Goal: Transaction & Acquisition: Download file/media

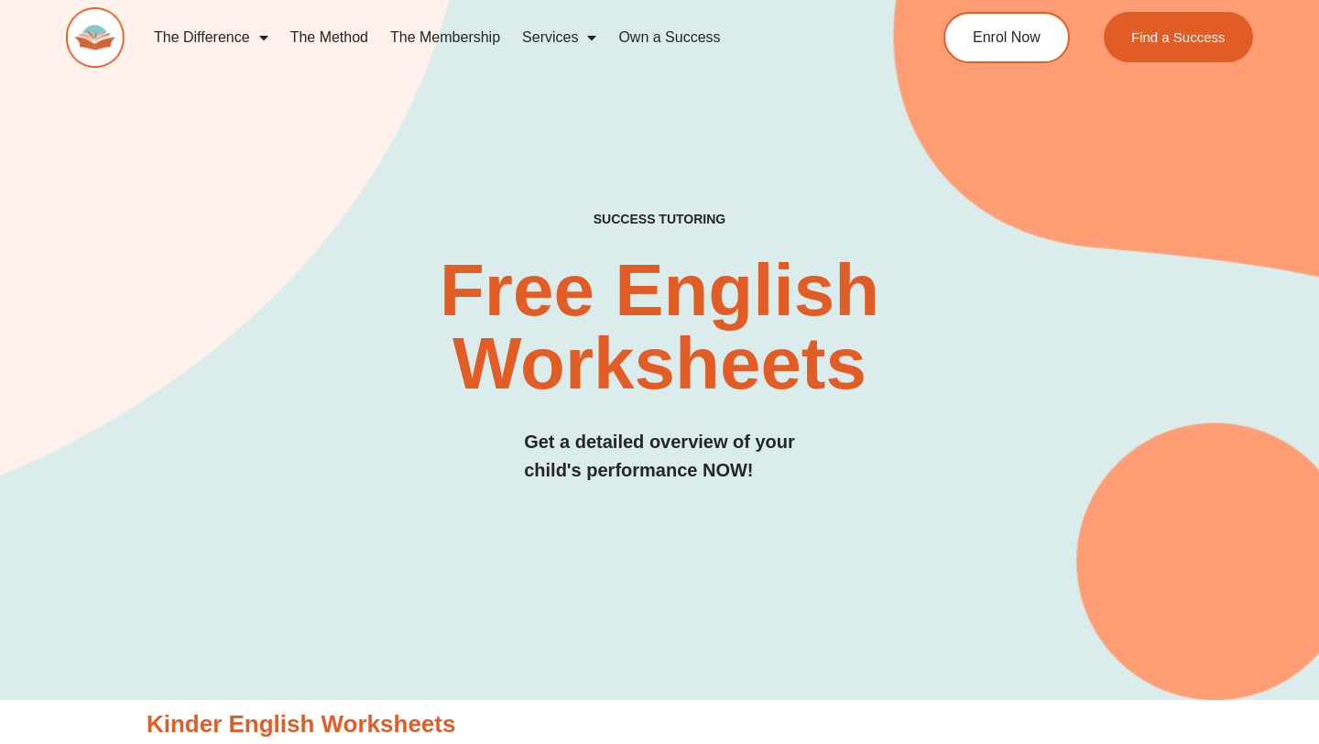
scroll to position [905, 0]
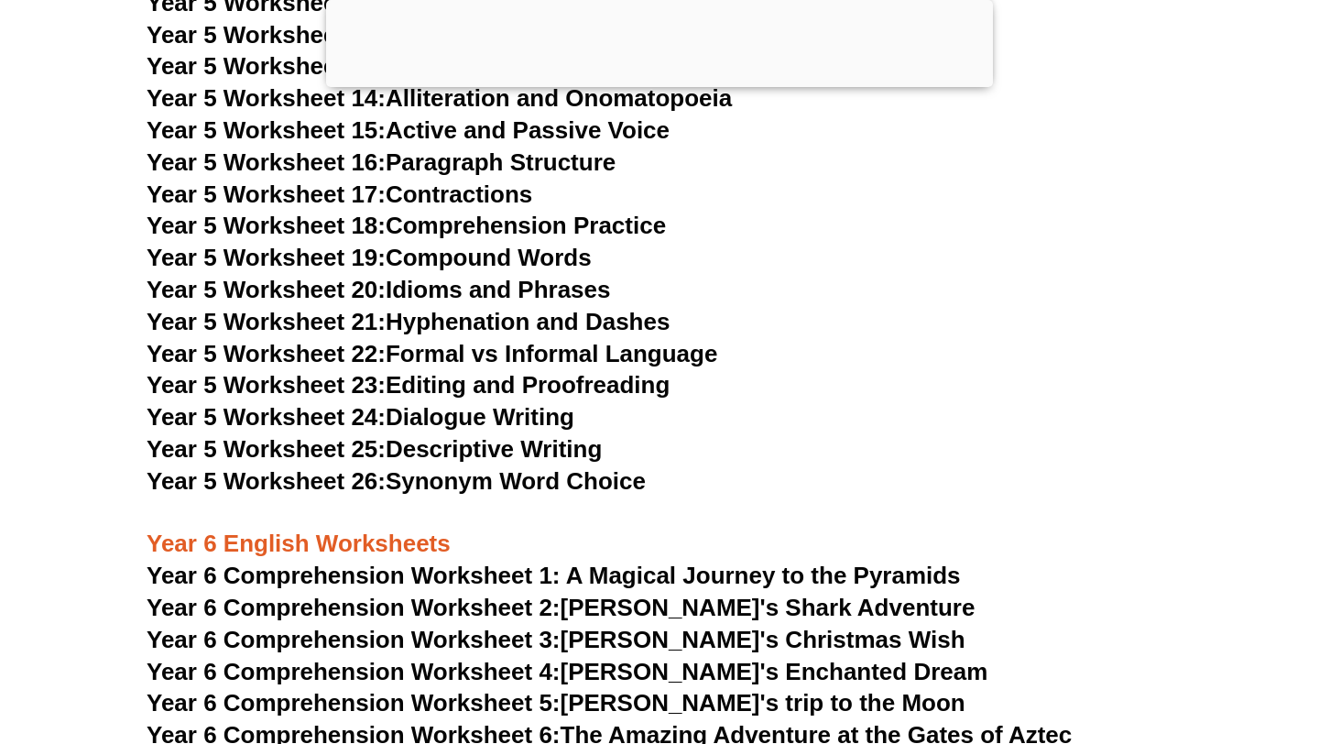
scroll to position [9499, 0]
click at [315, 415] on span "Year 5 Worksheet 24:" at bounding box center [266, 415] width 239 height 27
click at [465, 447] on link "Year 5 Worksheet 25: Descriptive Writing" at bounding box center [374, 447] width 455 height 27
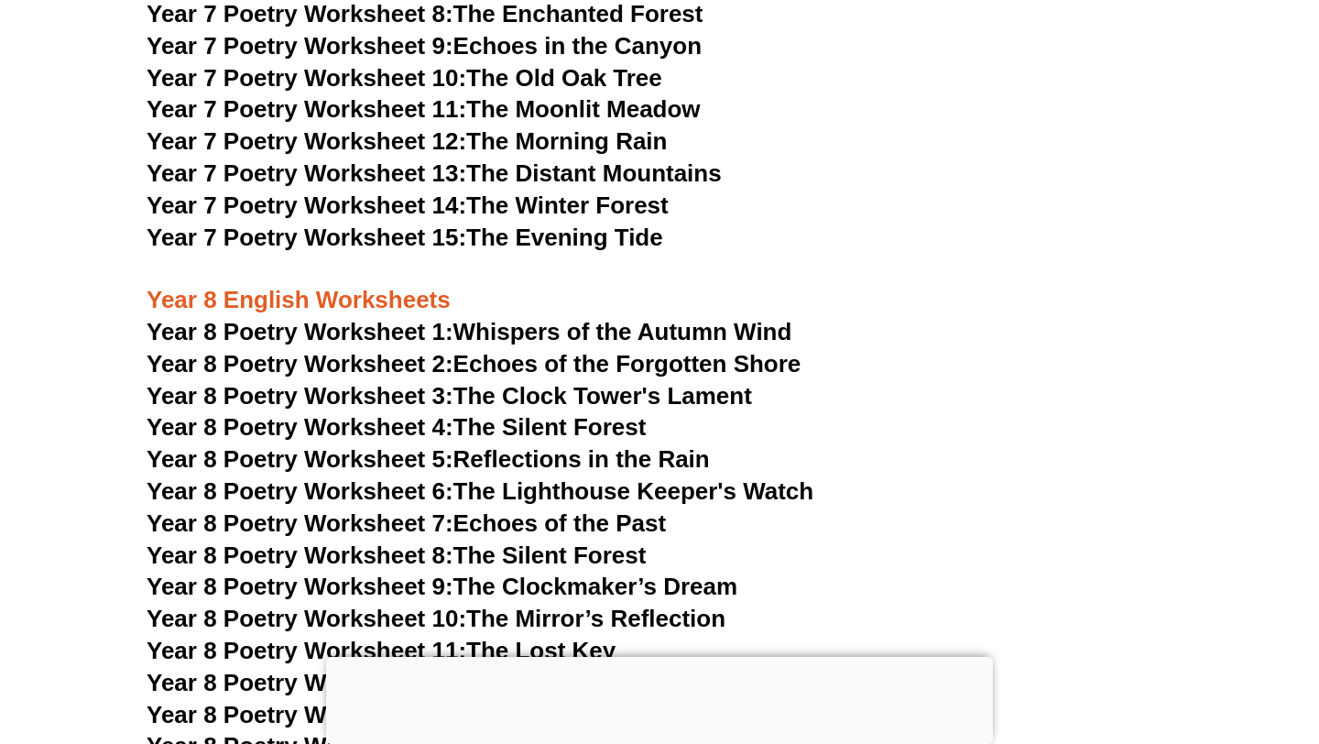
scroll to position [11801, 0]
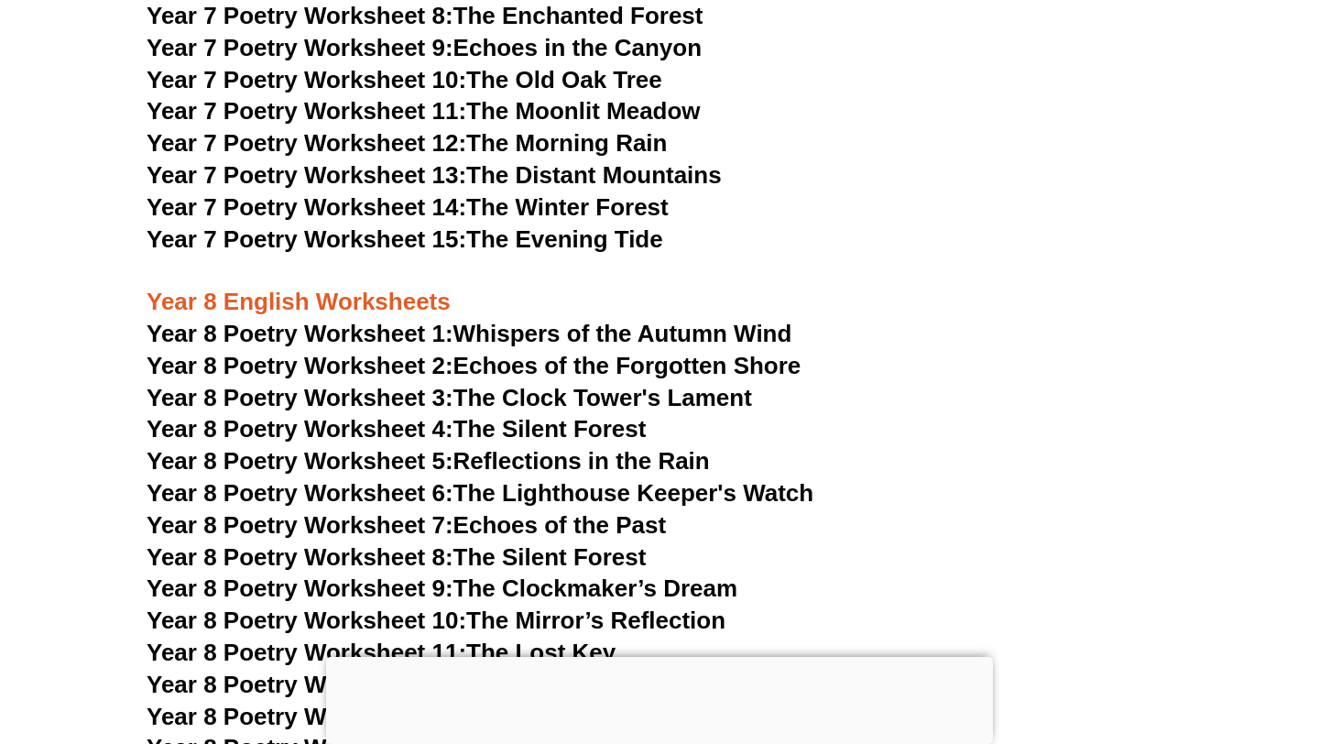
click at [510, 320] on link "Year 8 Poetry Worksheet 1: Whispers of the Autumn Wind" at bounding box center [469, 333] width 645 height 27
